Goal: Find specific page/section: Find specific page/section

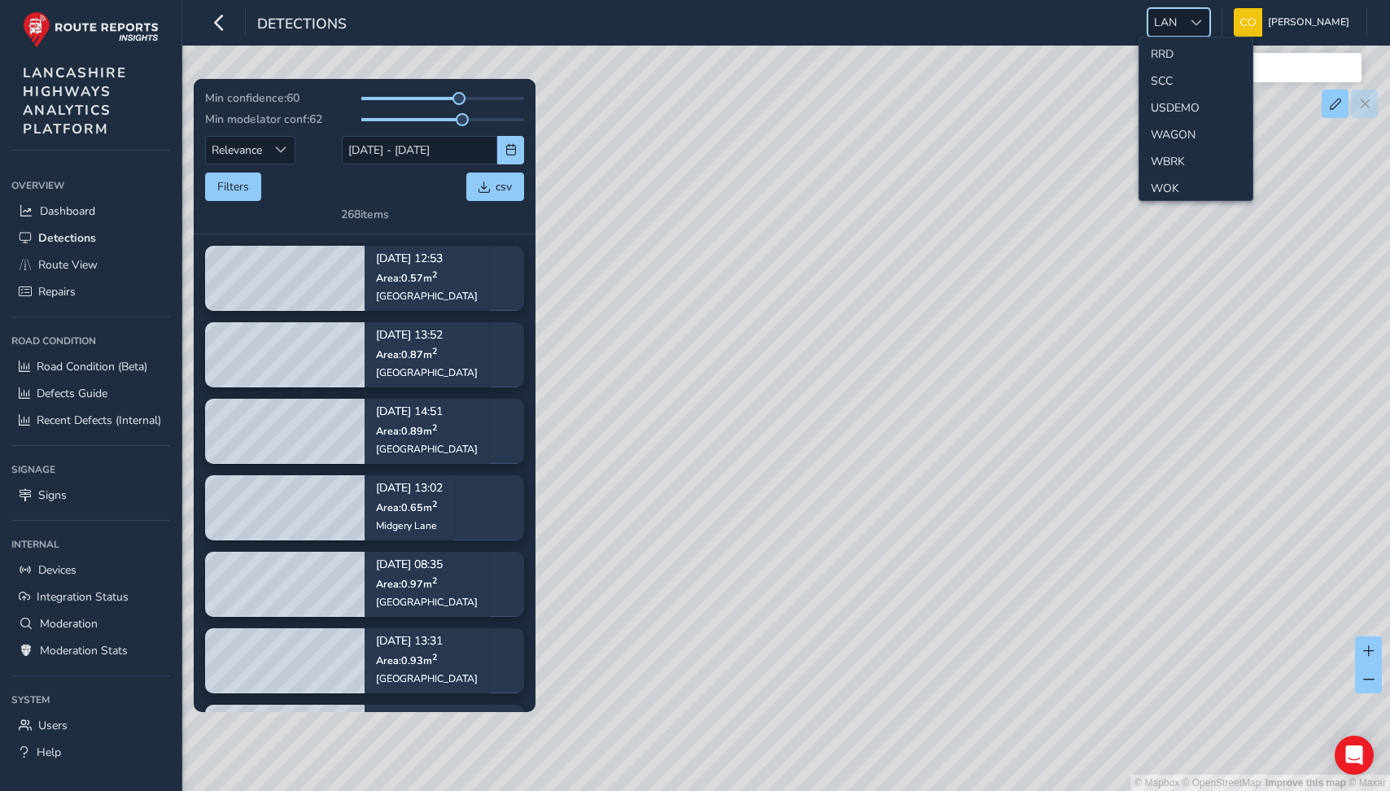
scroll to position [762, 0]
click at [59, 567] on span "Devices" at bounding box center [57, 569] width 38 height 15
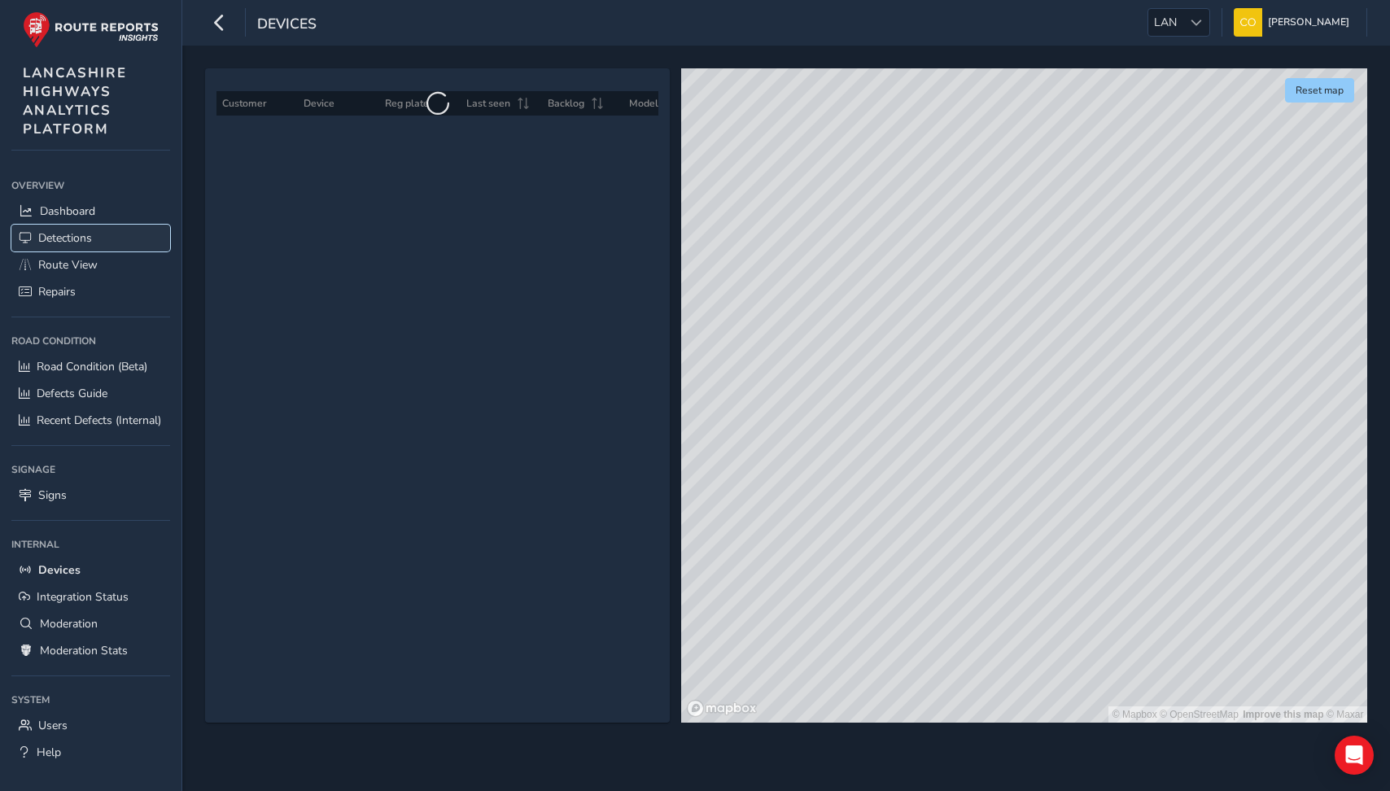
click at [78, 241] on span "Detections" at bounding box center [65, 237] width 54 height 15
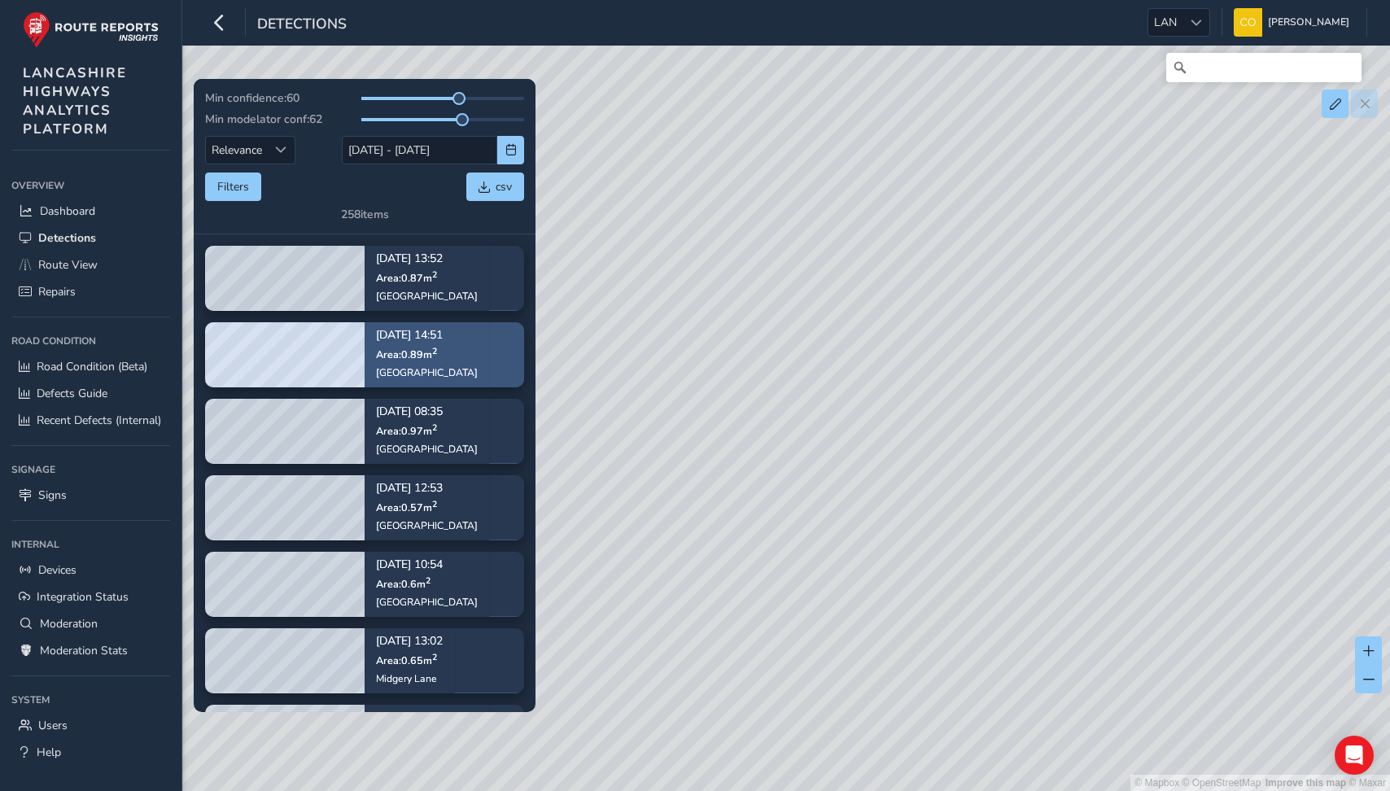
click at [461, 340] on div "[DATE] 14:51 Area: 0.89 m [STREET_ADDRESS]" at bounding box center [427, 355] width 125 height 94
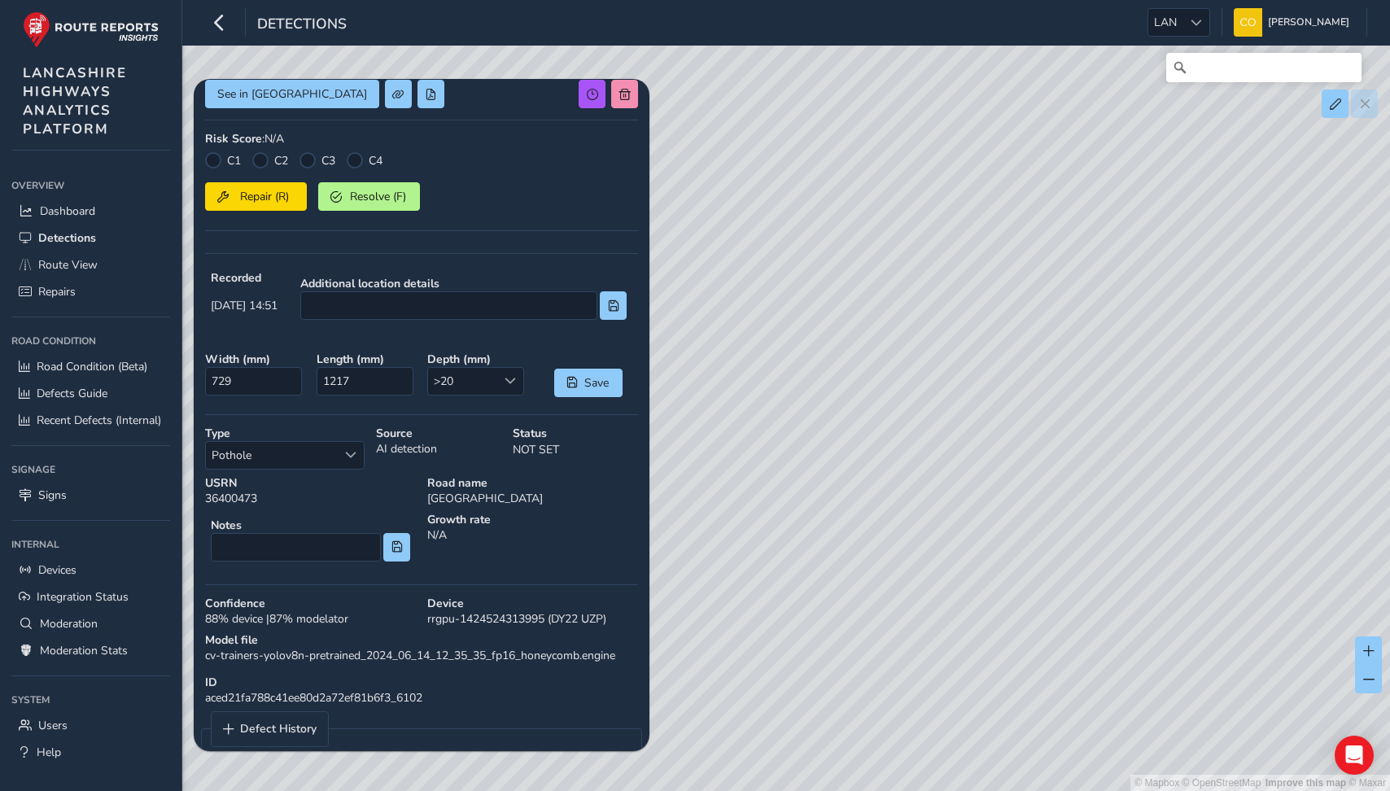
scroll to position [356, 0]
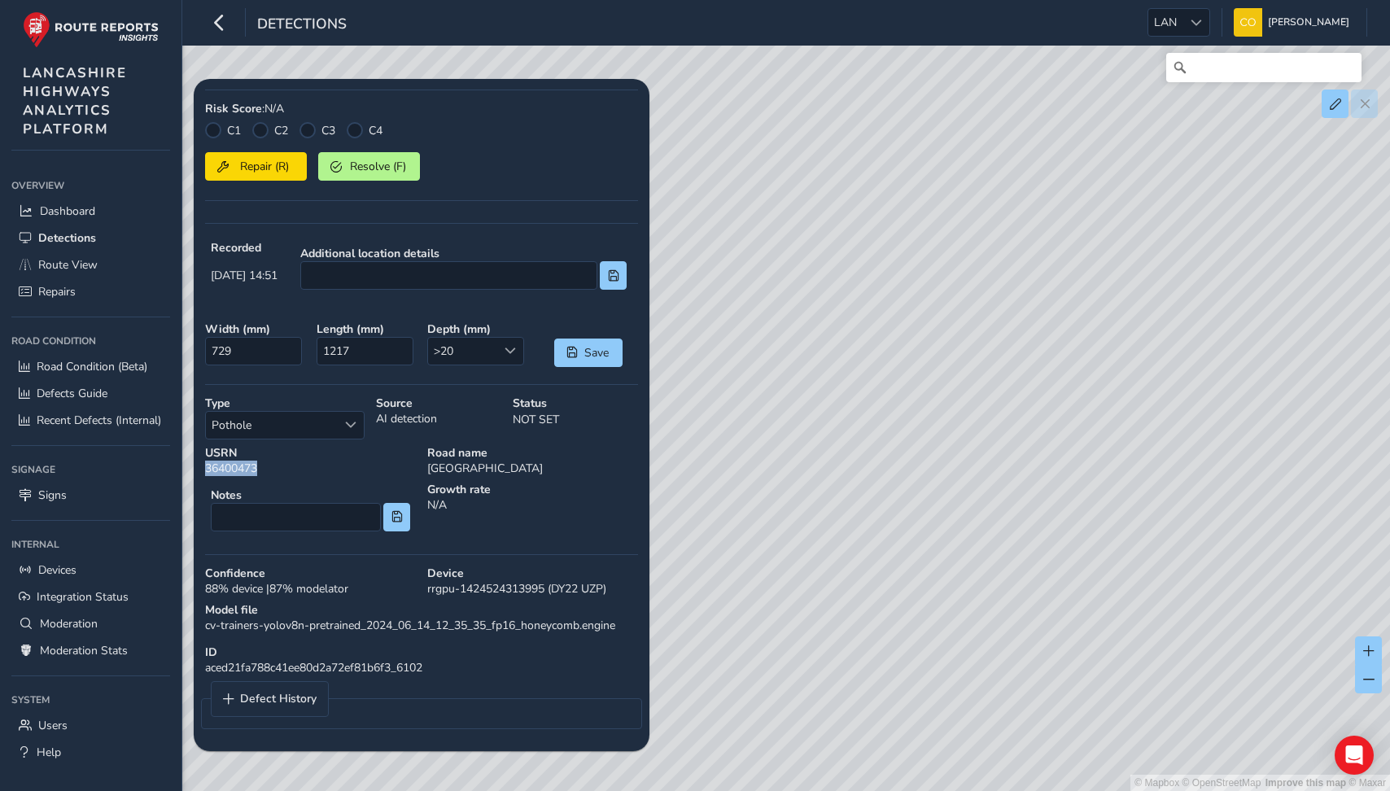
drag, startPoint x: 263, startPoint y: 467, endPoint x: 204, endPoint y: 466, distance: 58.6
click at [204, 466] on div "USRN 36400473" at bounding box center [310, 461] width 222 height 42
click at [212, 452] on strong "USRN" at bounding box center [310, 452] width 211 height 15
click at [236, 470] on div "USRN 36400473" at bounding box center [310, 461] width 222 height 42
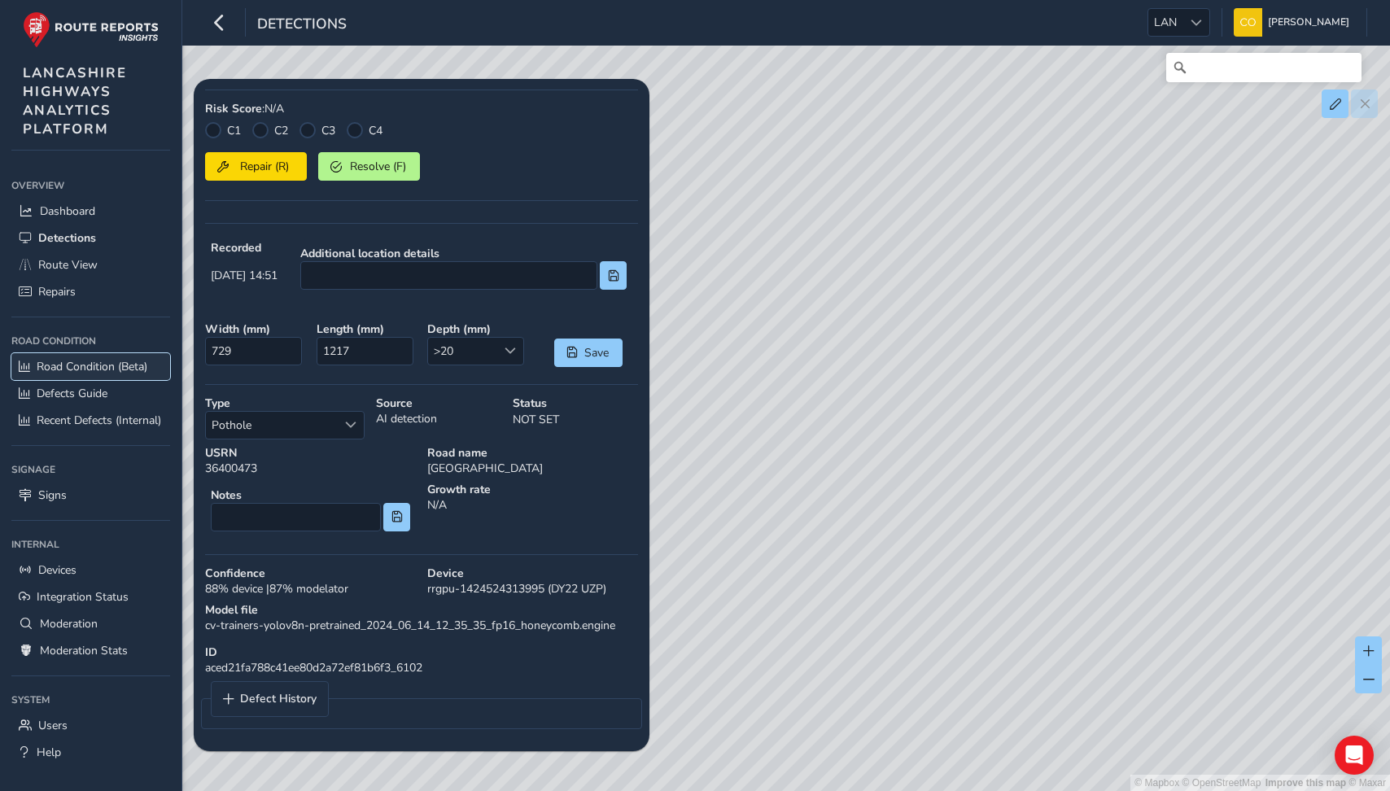
click at [71, 370] on span "Road Condition (Beta)" at bounding box center [92, 366] width 111 height 15
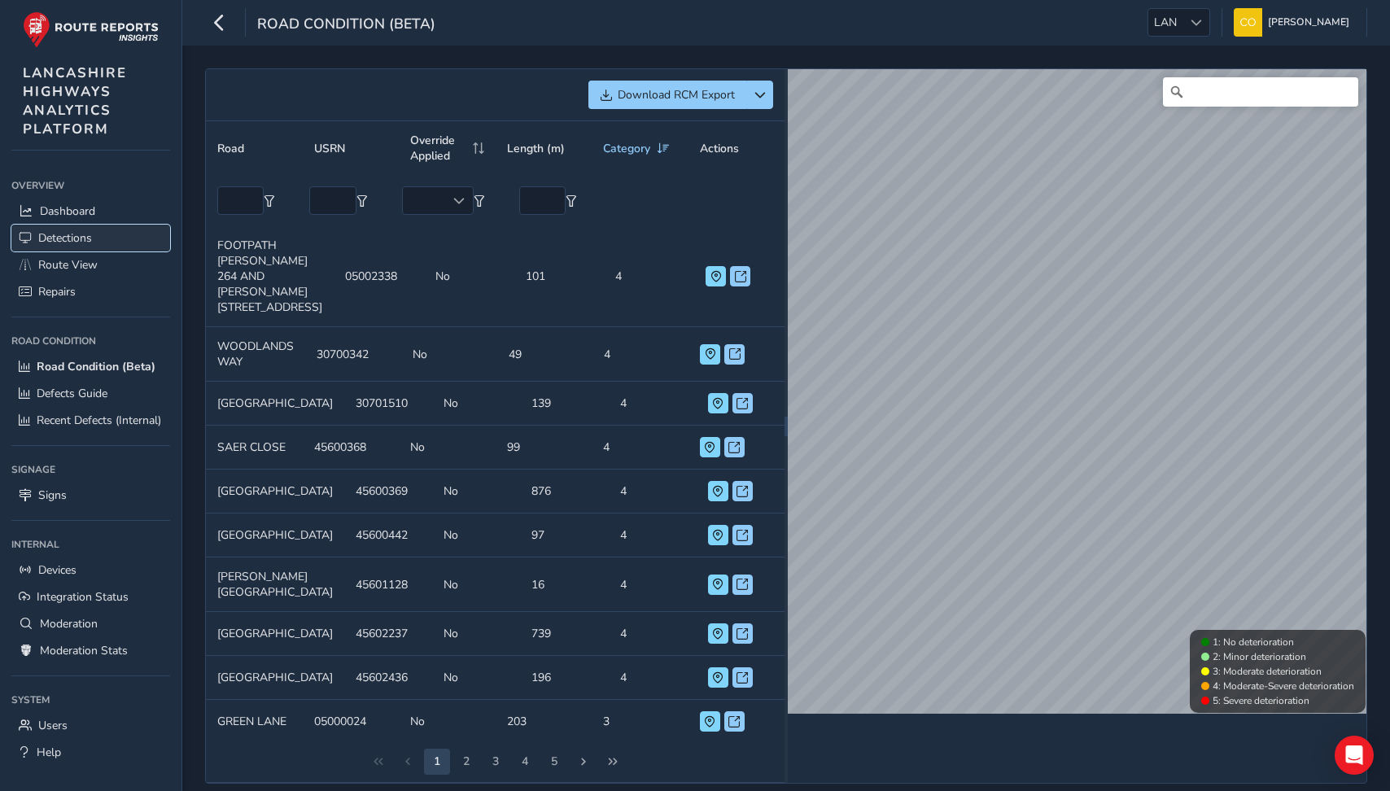
click at [74, 236] on span "Detections" at bounding box center [65, 237] width 54 height 15
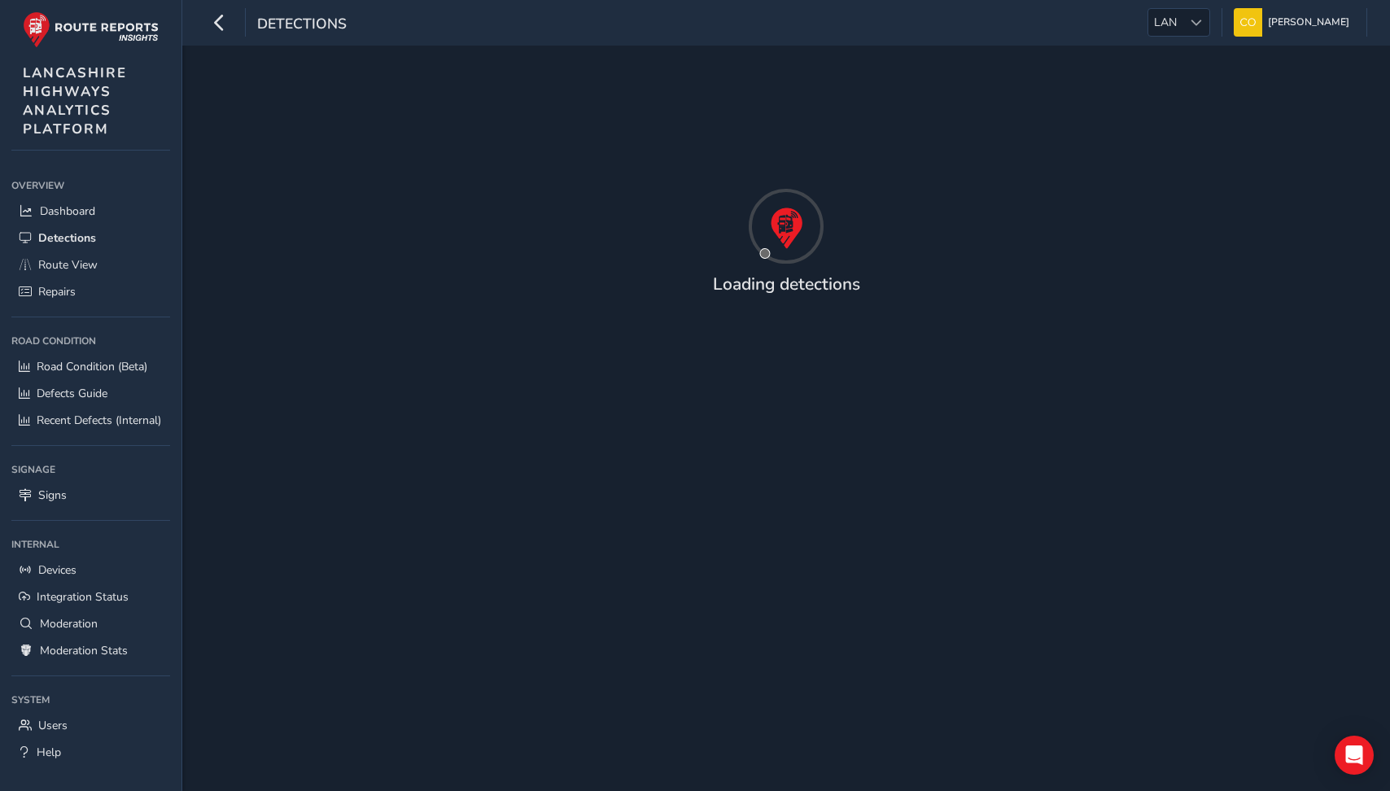
click at [1168, 6] on div "Detections [PERSON_NAME] Colour Scheme: Dark Dim Light Logout" at bounding box center [786, 23] width 1208 height 46
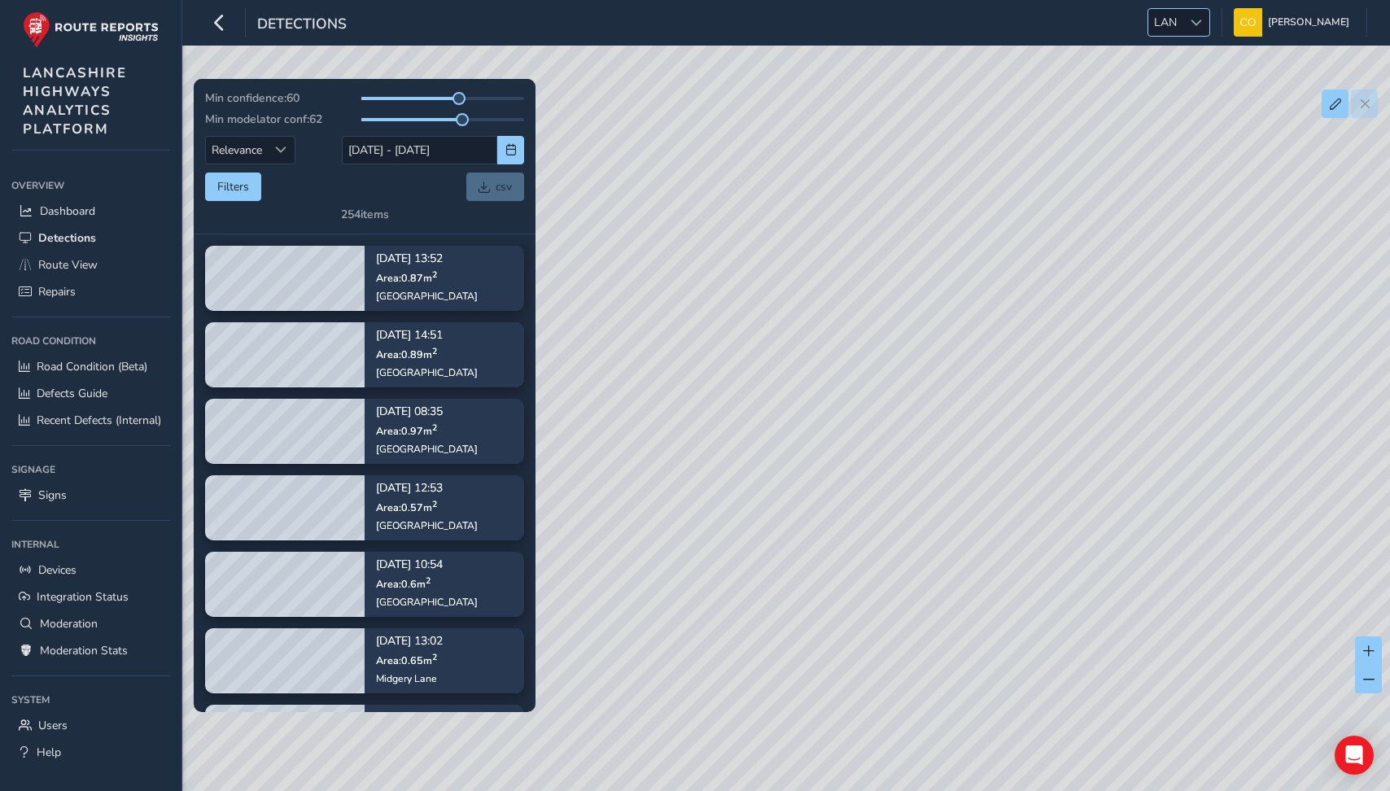
click at [1168, 16] on span "LAN" at bounding box center [1166, 22] width 34 height 27
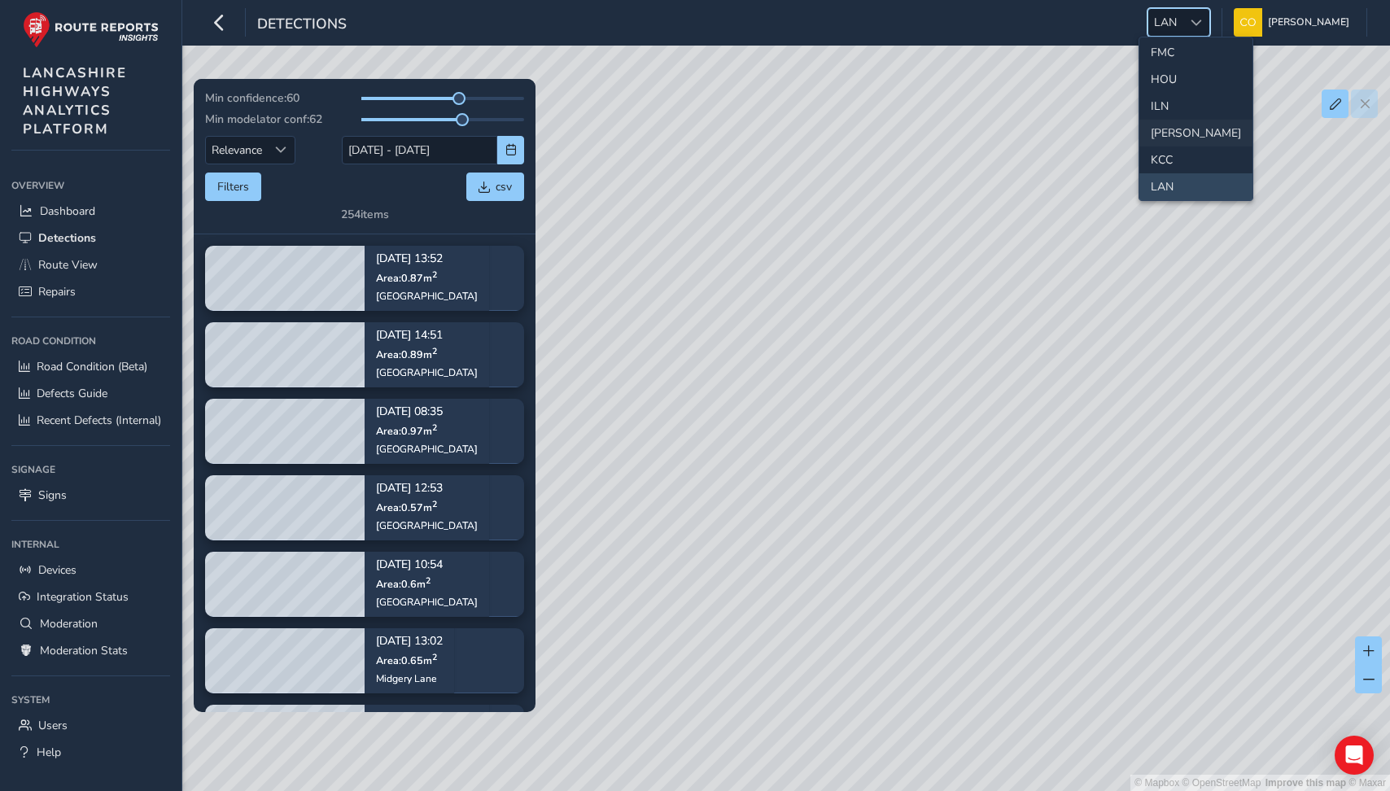
scroll to position [301, 0]
click at [1163, 153] on li "[PERSON_NAME]" at bounding box center [1196, 158] width 113 height 27
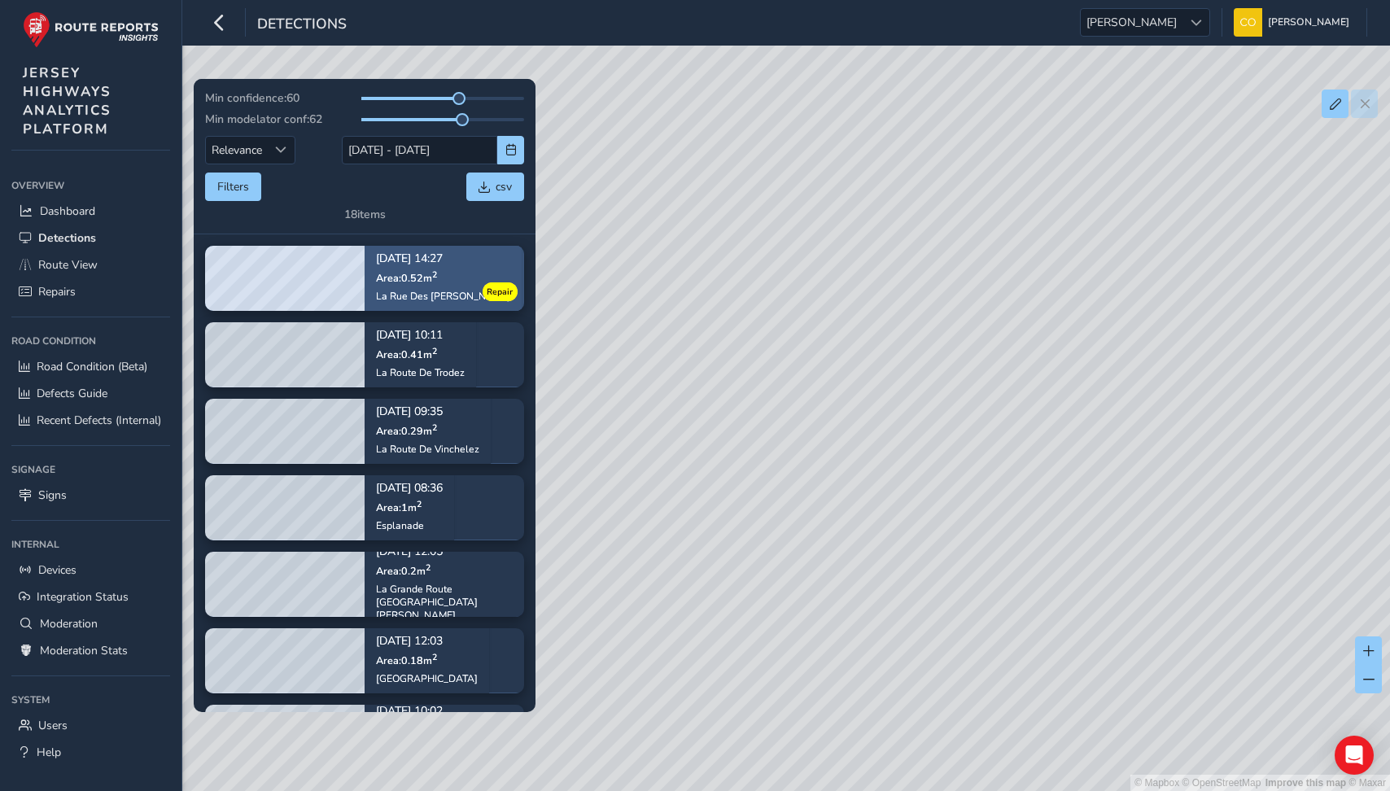
click at [414, 282] on span "Area: 0.52 m 2" at bounding box center [406, 278] width 61 height 14
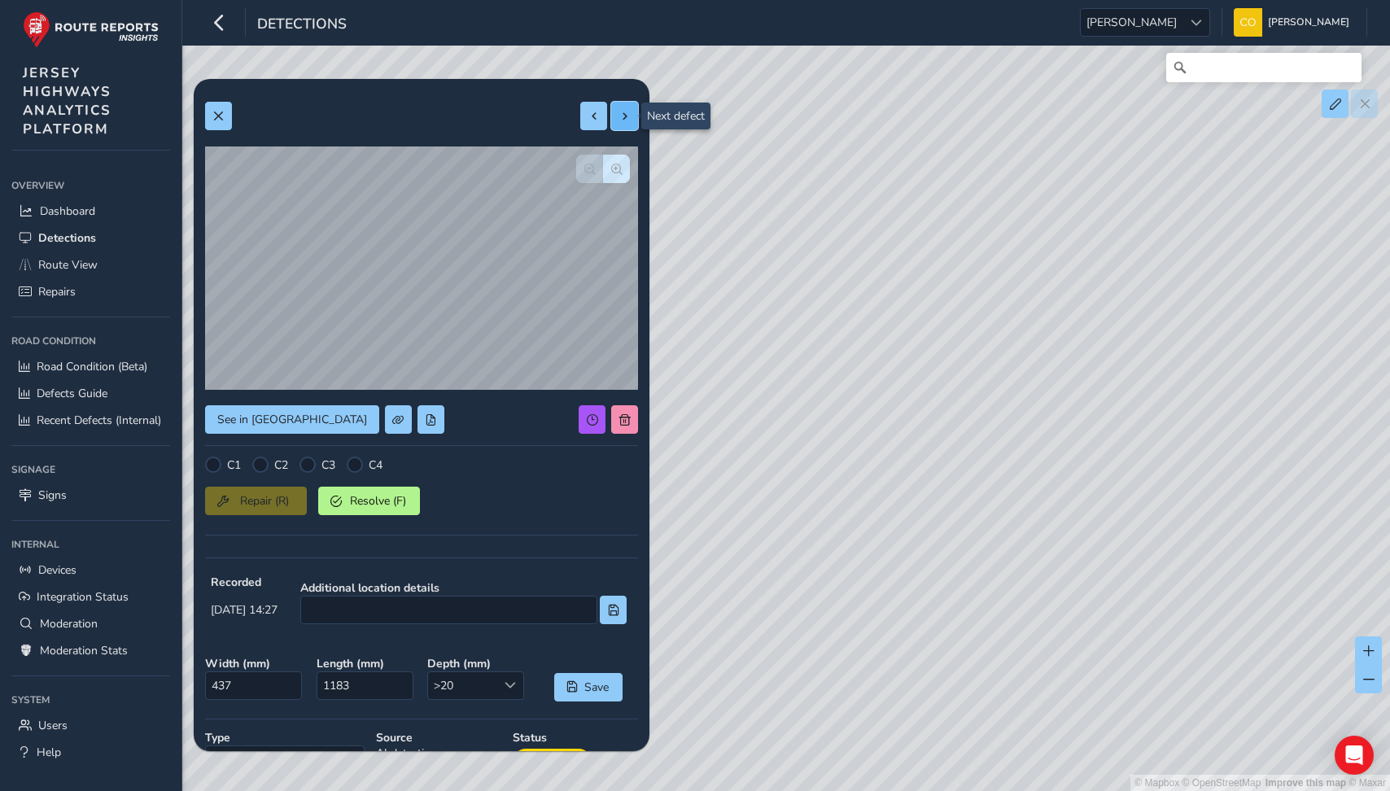
click at [616, 112] on button at bounding box center [624, 116] width 27 height 28
type input "249"
type input "985"
click at [628, 111] on span at bounding box center [624, 116] width 11 height 11
type input "471"
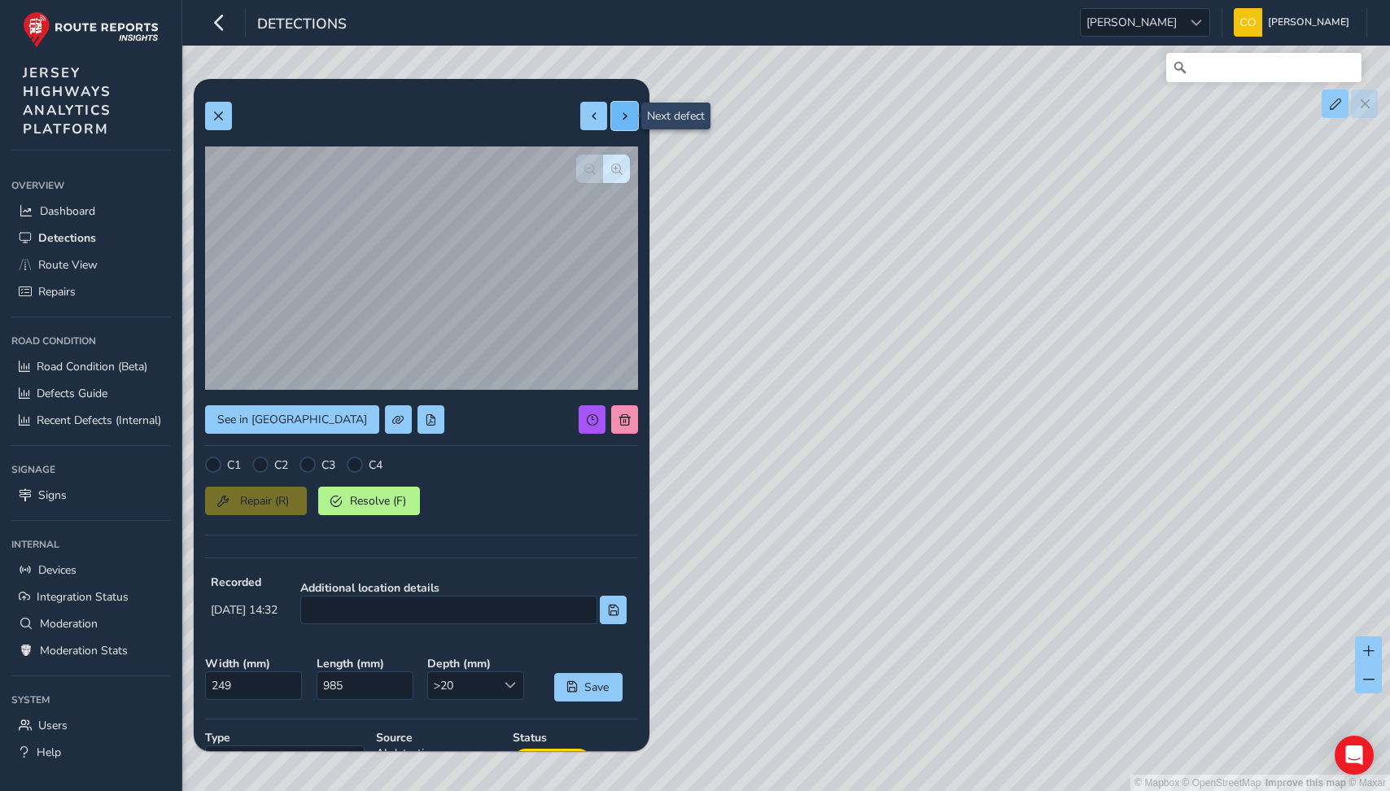
type input "2126"
click at [628, 111] on span at bounding box center [624, 116] width 11 height 11
type input "283"
type input "181"
click at [76, 298] on span "Repairs" at bounding box center [56, 291] width 37 height 15
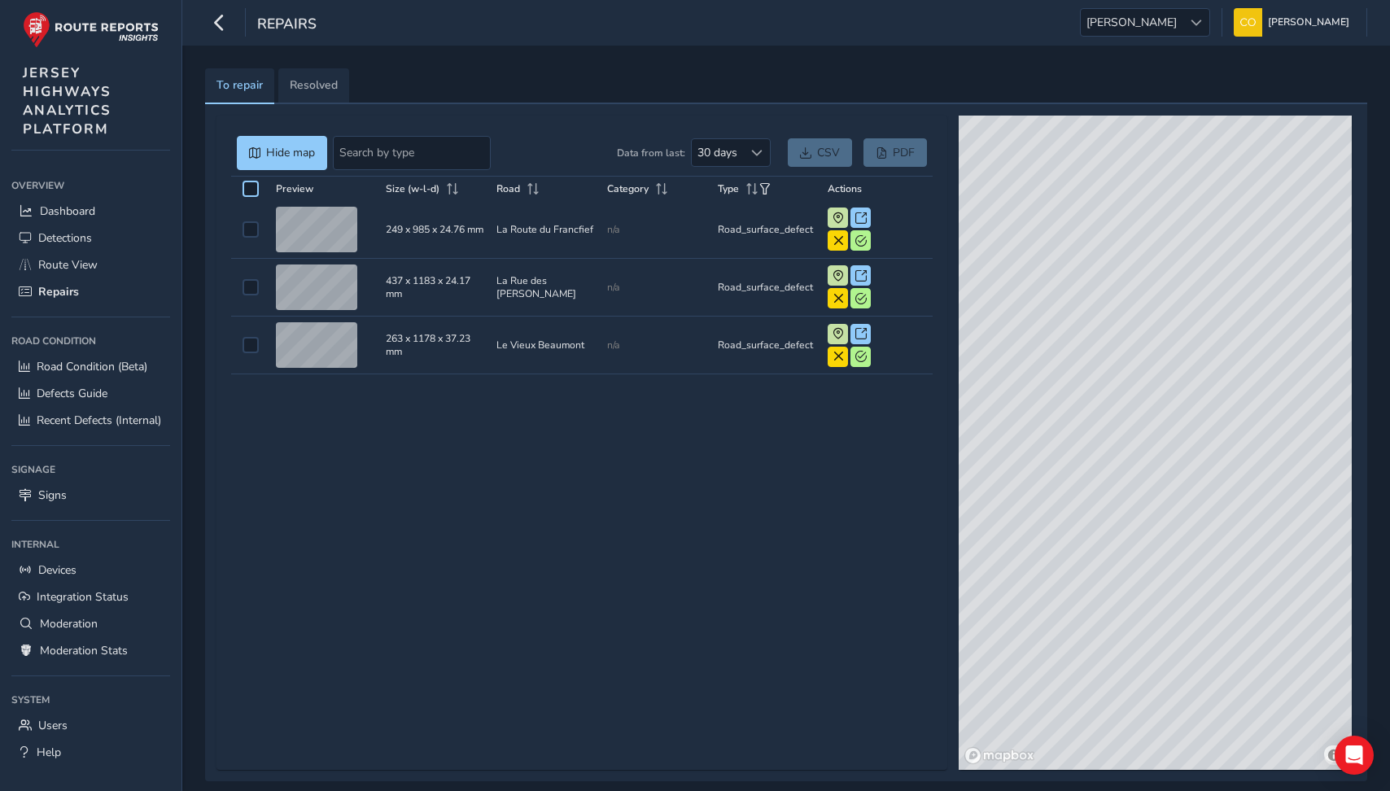
click at [250, 186] on div at bounding box center [251, 189] width 16 height 16
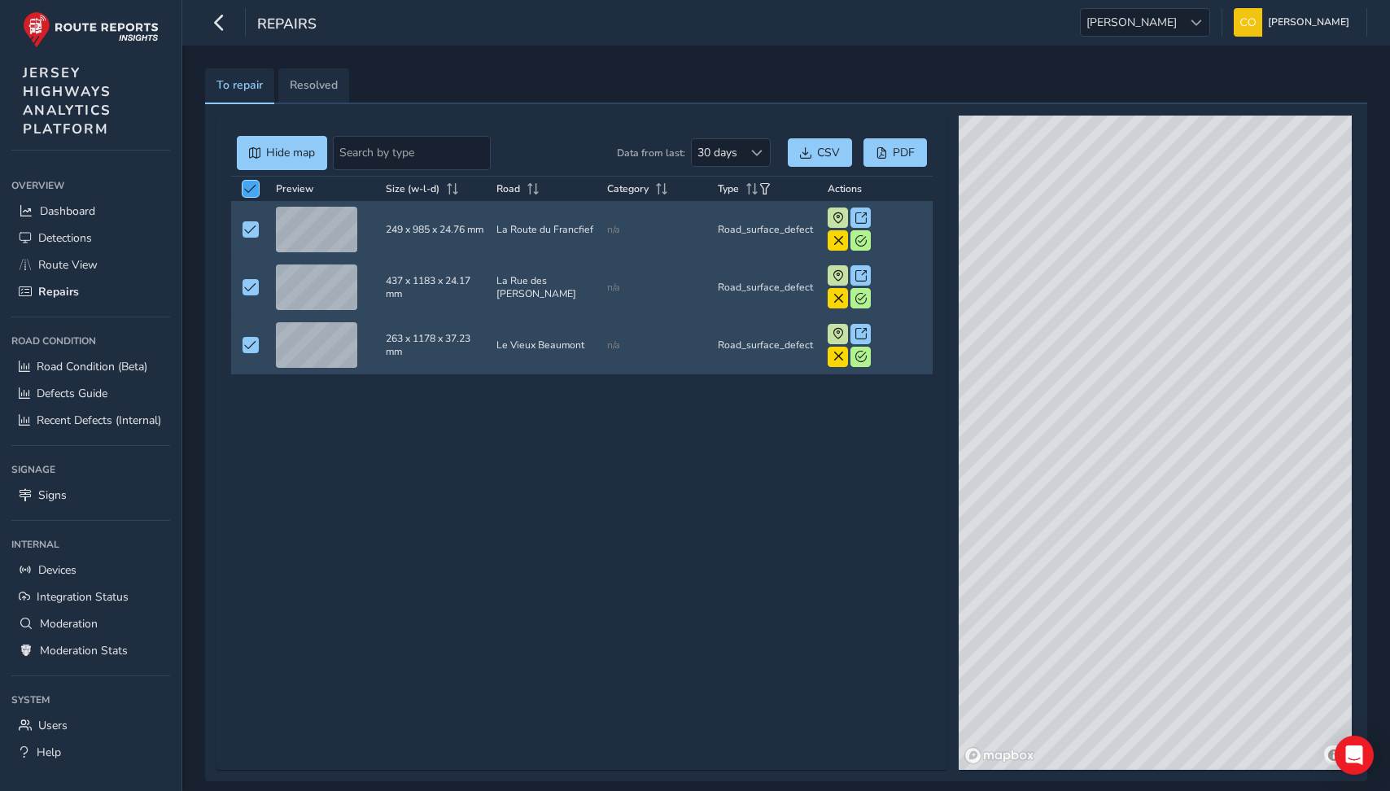
click at [254, 192] on span at bounding box center [250, 188] width 12 height 11
